Goal: Task Accomplishment & Management: Complete application form

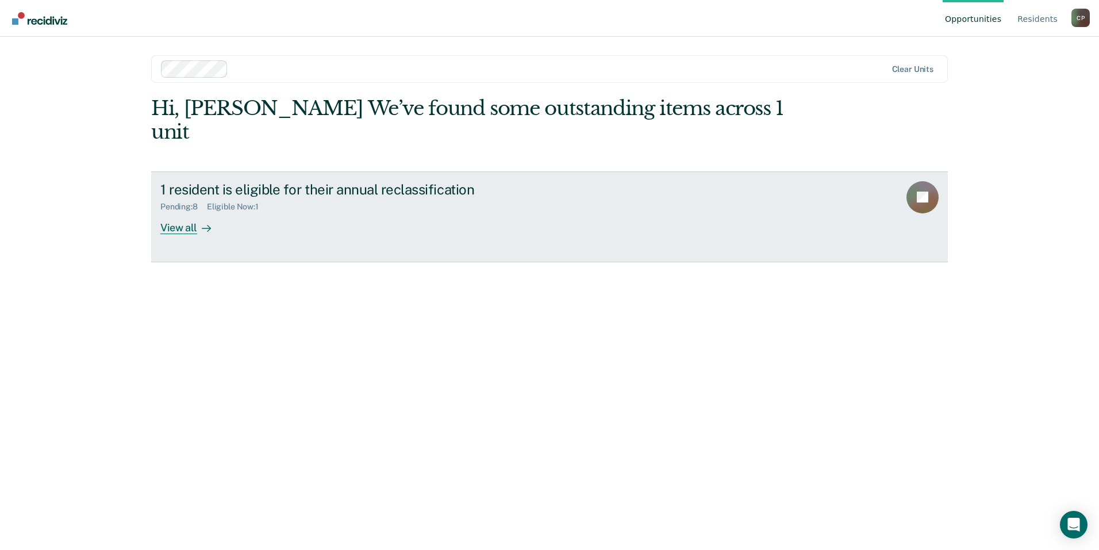
click at [194, 212] on div "View all" at bounding box center [192, 223] width 64 height 22
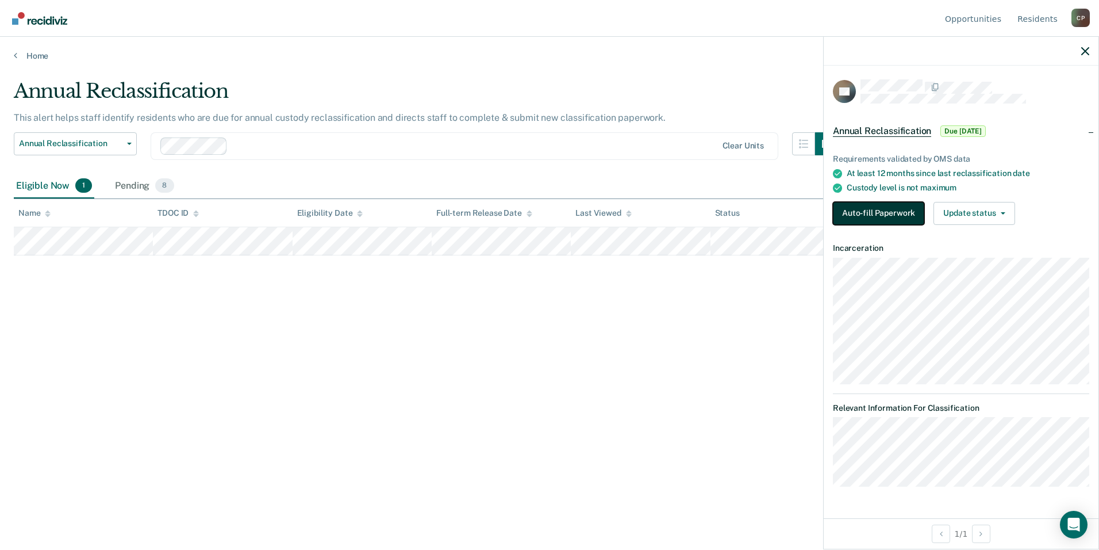
click at [860, 208] on button "Auto-fill Paperwork" at bounding box center [878, 213] width 91 height 23
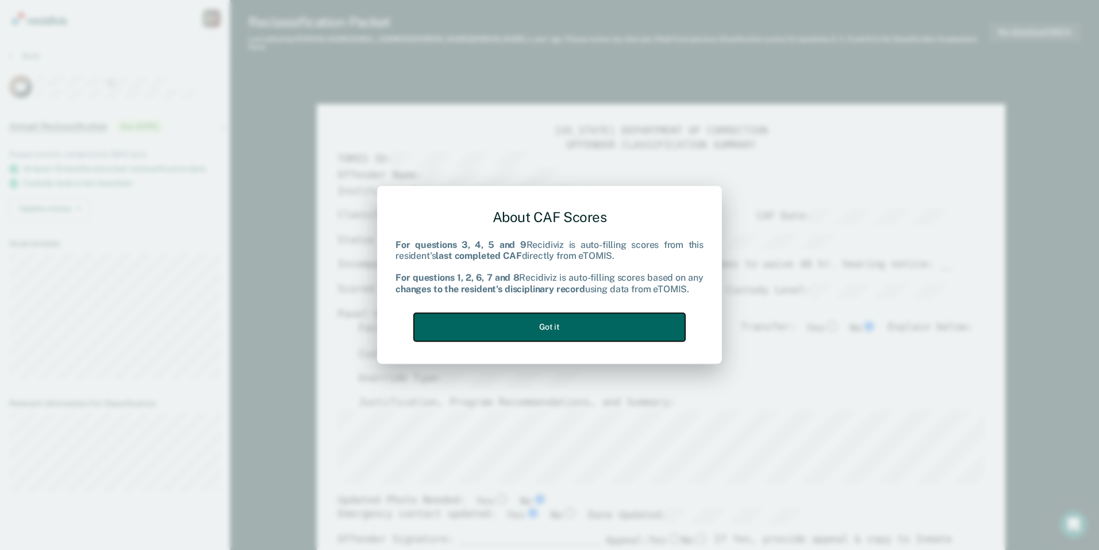
click at [531, 325] on button "Got it" at bounding box center [549, 327] width 271 height 28
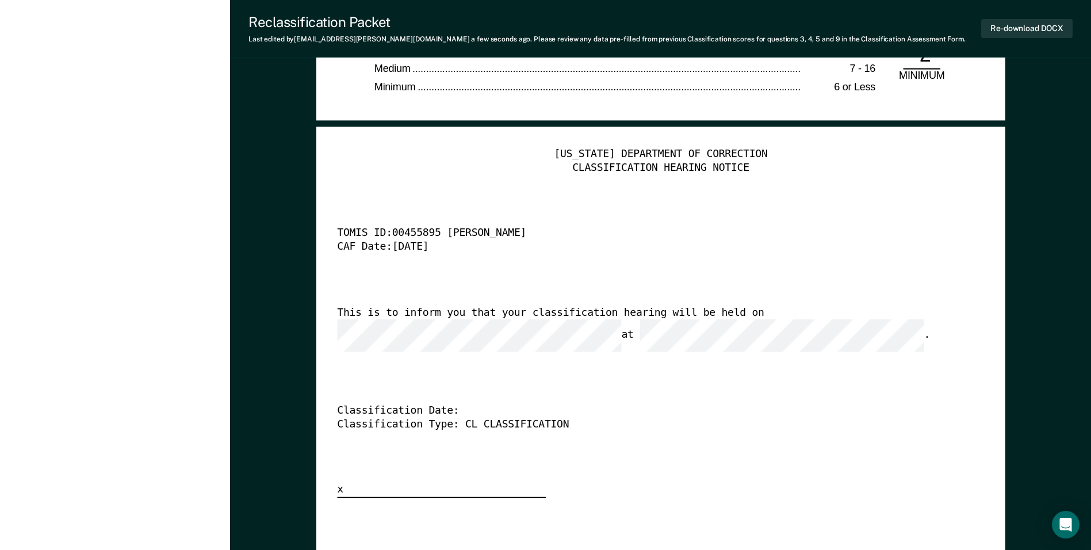
scroll to position [2818, 0]
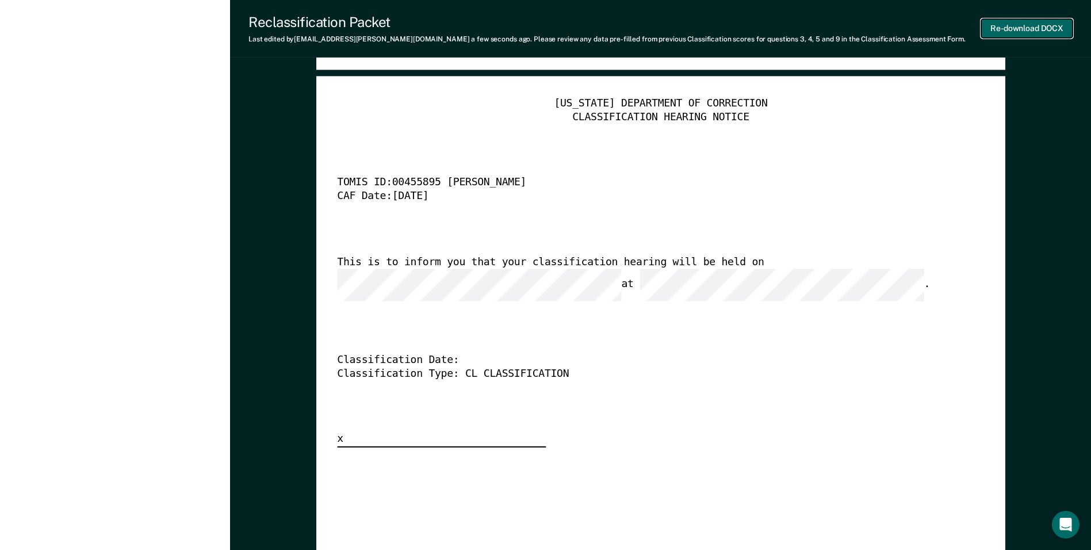
click at [1020, 25] on button "Re-download DOCX" at bounding box center [1026, 28] width 91 height 19
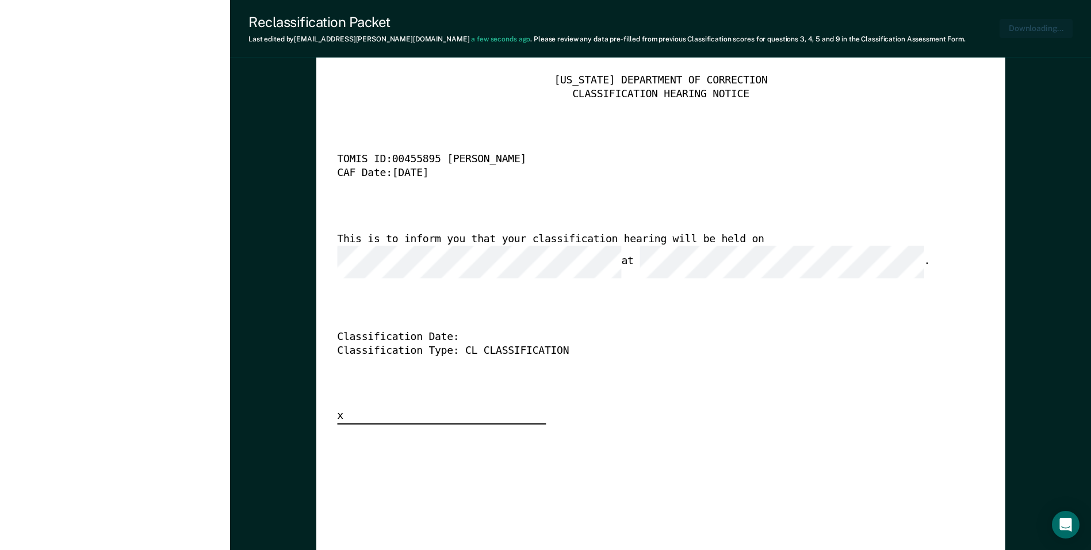
type textarea "x"
